Goal: Task Accomplishment & Management: Use online tool/utility

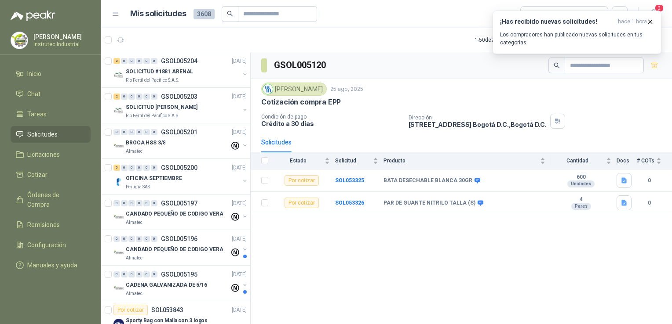
scroll to position [703, 0]
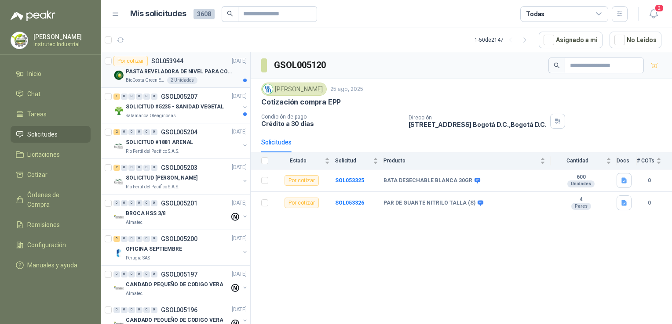
click at [161, 73] on p "PASTA REVELADORA DE NIVEL PARA COMBUSTIBLES/ACEITES DE COLOR ROSADA marca kolor…" at bounding box center [180, 72] width 109 height 8
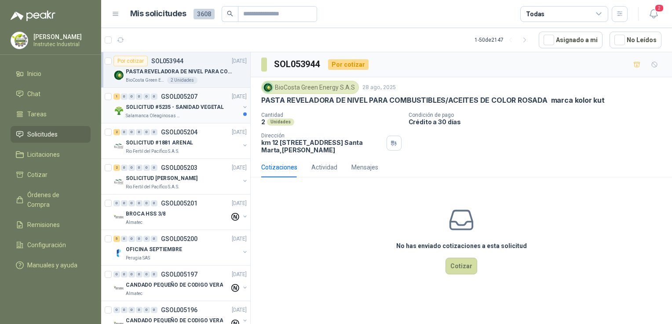
click at [211, 92] on div "1 0 0 0 0 0 GSOL005207 [DATE]" at bounding box center [180, 96] width 135 height 11
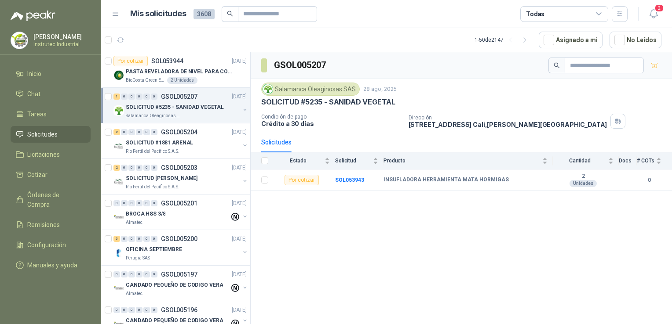
click at [212, 110] on p "SOLICITUD #5235 - SANIDAD VEGETAL" at bounding box center [175, 107] width 98 height 8
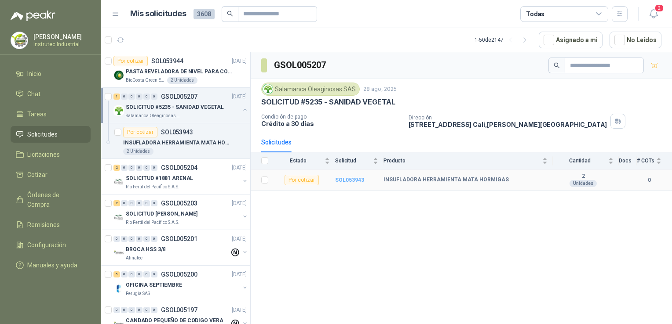
click at [358, 179] on b "SOL053943" at bounding box center [349, 180] width 29 height 6
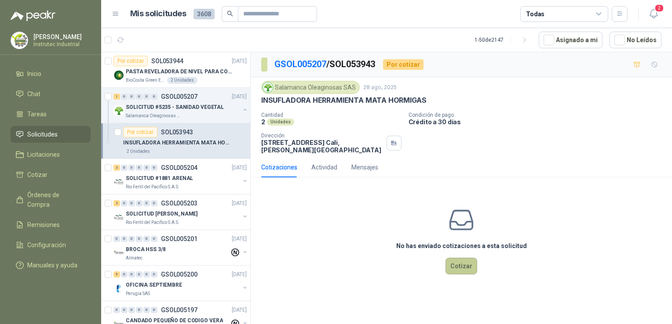
click at [455, 263] on button "Cotizar" at bounding box center [461, 266] width 32 height 17
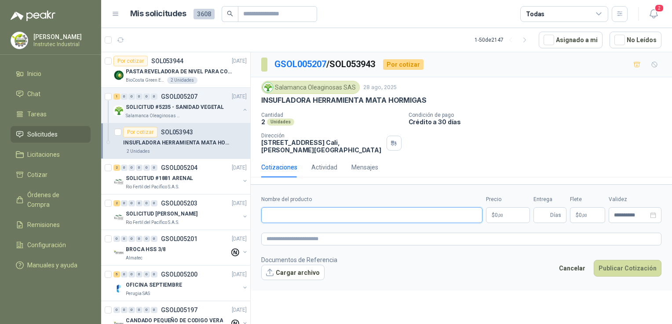
click at [301, 216] on input "Nombre del producto" at bounding box center [371, 215] width 221 height 16
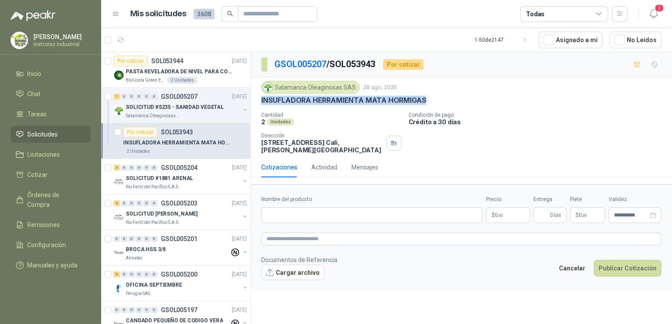
drag, startPoint x: 429, startPoint y: 101, endPoint x: 254, endPoint y: 96, distance: 174.1
click at [254, 96] on div "Salamanca Oleaginosas SAS [DATE] INSUFLADORA HERRAMIENTA MATA HORMIGAS Cantidad…" at bounding box center [461, 117] width 421 height 80
copy p "INSUFLADORA HERRAMIENTA MATA HORMIGAS"
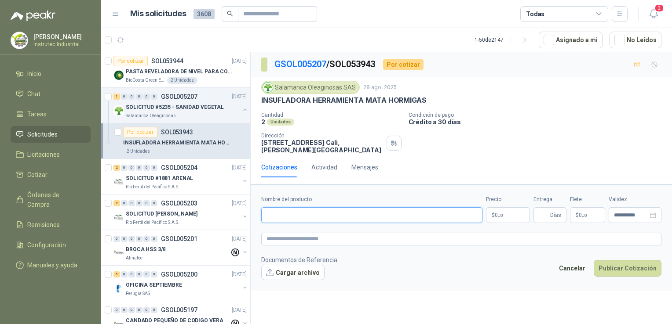
click at [296, 207] on input "Nombre del producto" at bounding box center [371, 215] width 221 height 16
paste input "**********"
type input "**********"
click at [497, 207] on body "[PERSON_NAME] Instrutec Industrial Inicio Chat Tareas Solicitudes Licitaciones …" at bounding box center [336, 162] width 672 height 324
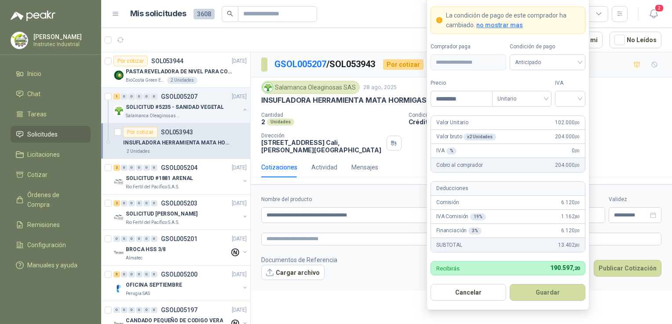
type input "*********"
click at [456, 123] on p "Valor Unitario" at bounding box center [452, 123] width 32 height 8
click at [579, 102] on input "search" at bounding box center [570, 97] width 20 height 13
click at [574, 113] on div "19%" at bounding box center [570, 118] width 16 height 10
click at [537, 294] on button "Guardar" at bounding box center [547, 292] width 76 height 17
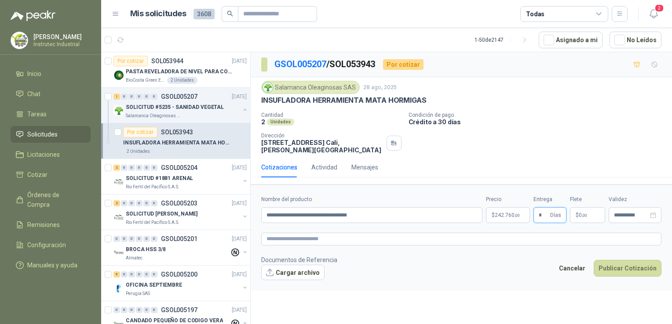
type input "*"
click at [596, 207] on p "$ 0 ,00" at bounding box center [587, 215] width 35 height 16
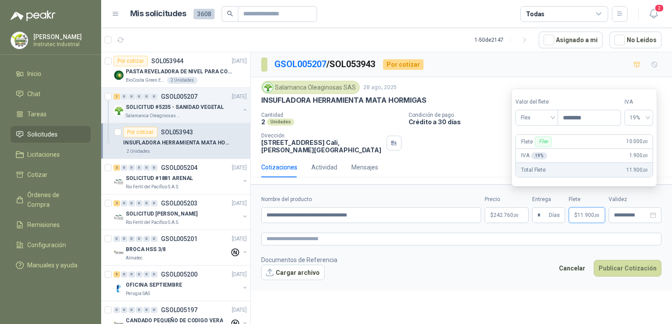
type input "********"
click at [484, 255] on footer "Documentos de Referencia Cargar archivo Cancelar Publicar Cotización" at bounding box center [461, 267] width 400 height 25
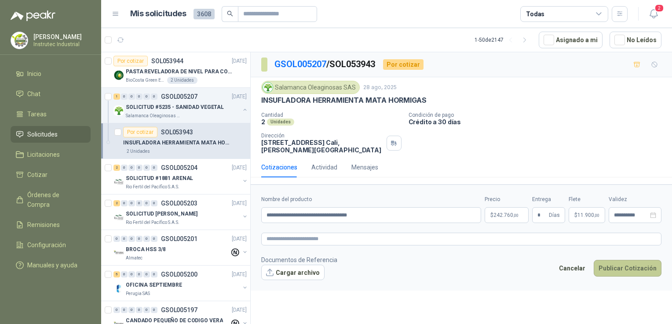
click at [623, 260] on button "Publicar Cotización" at bounding box center [627, 268] width 68 height 17
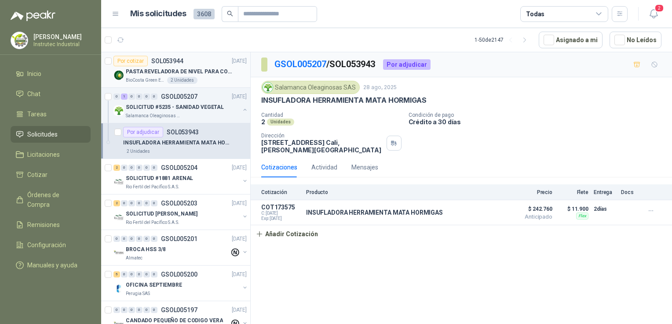
click at [208, 74] on p "PASTA REVELADORA DE NIVEL PARA COMBUSTIBLES/ACEITES DE COLOR ROSADA marca kolor…" at bounding box center [180, 72] width 109 height 8
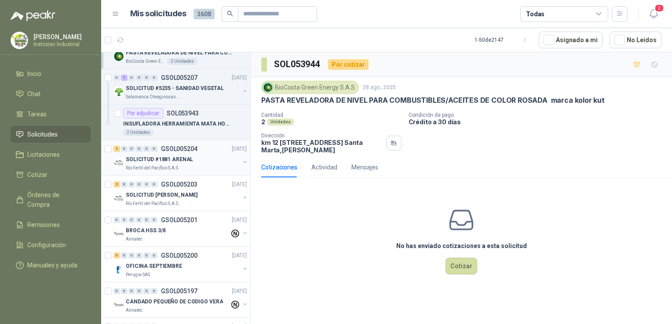
scroll to position [44, 0]
